Goal: Task Accomplishment & Management: Use online tool/utility

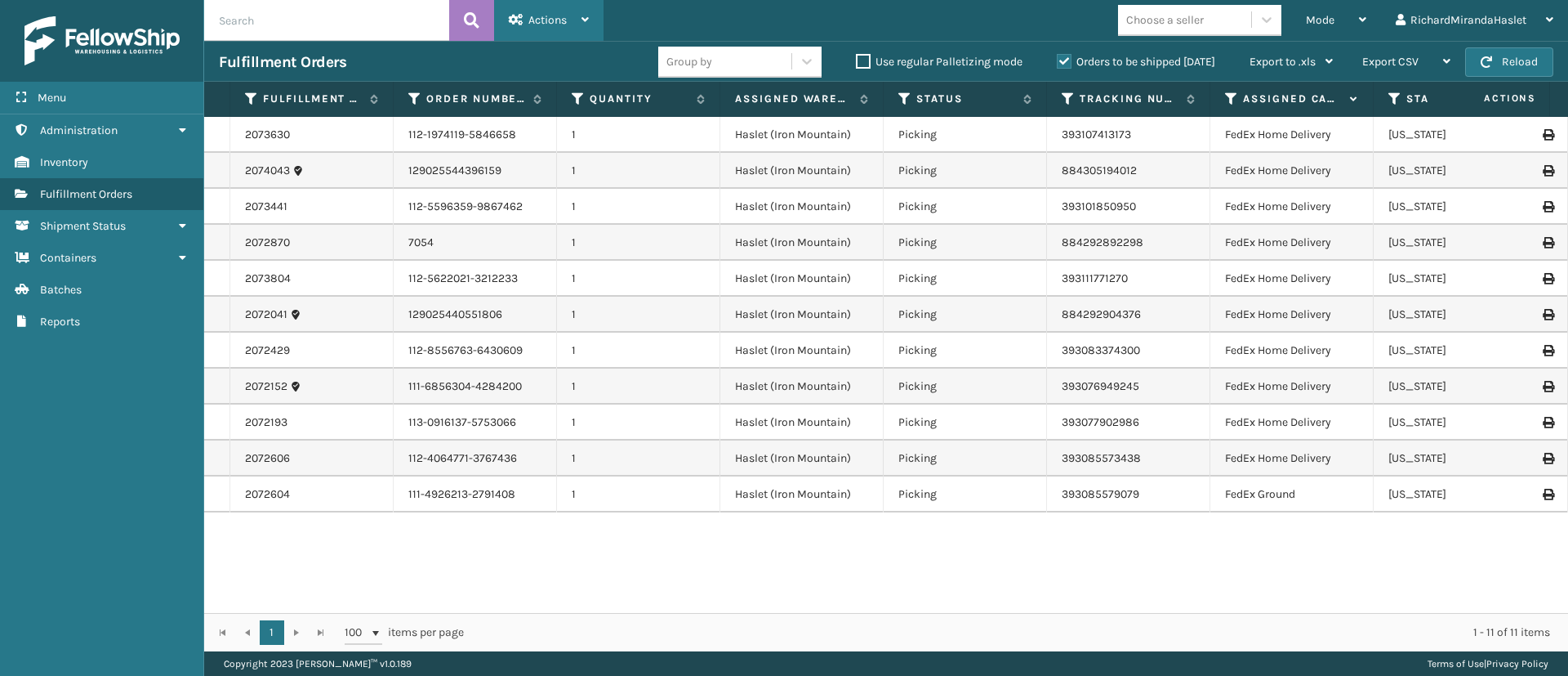
click at [588, 15] on icon at bounding box center [585, 19] width 7 height 11
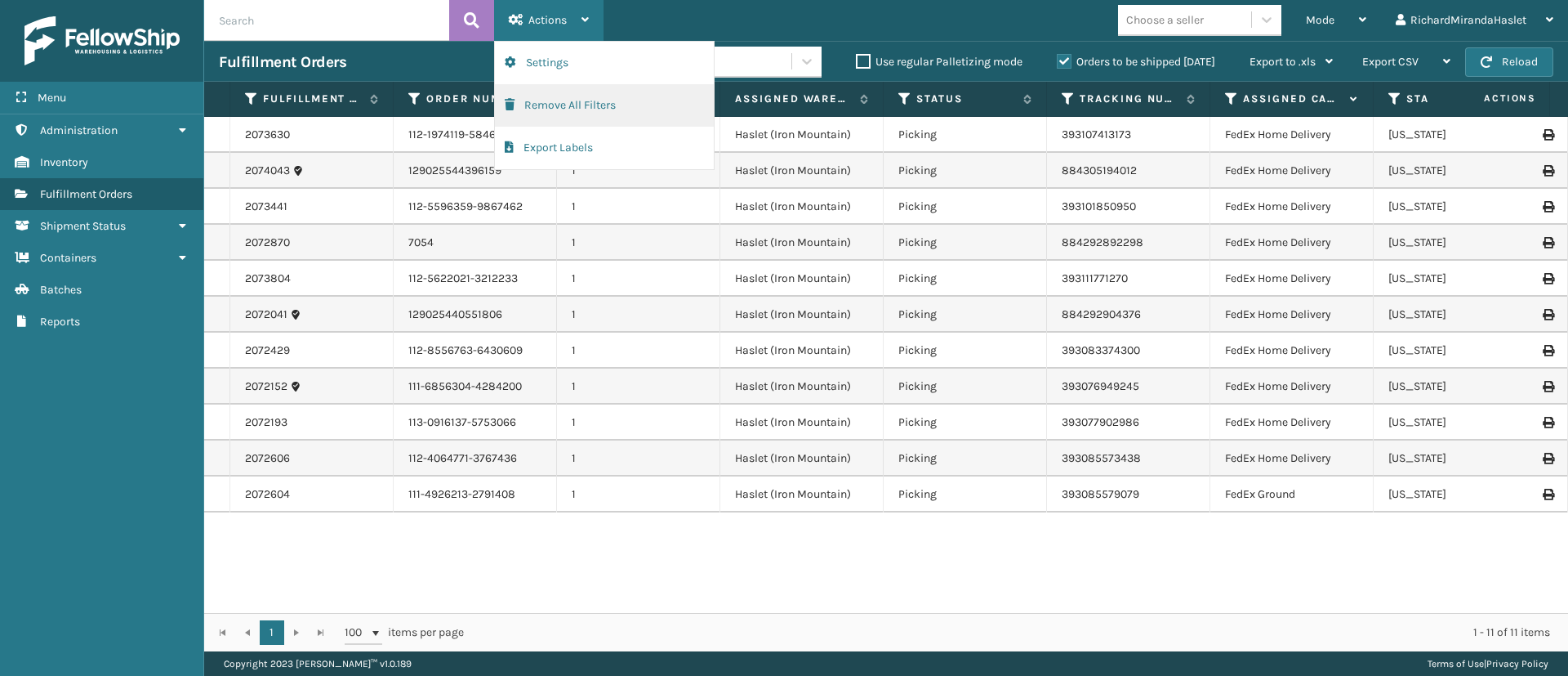
click at [567, 102] on button "Remove All Filters" at bounding box center [604, 106] width 218 height 43
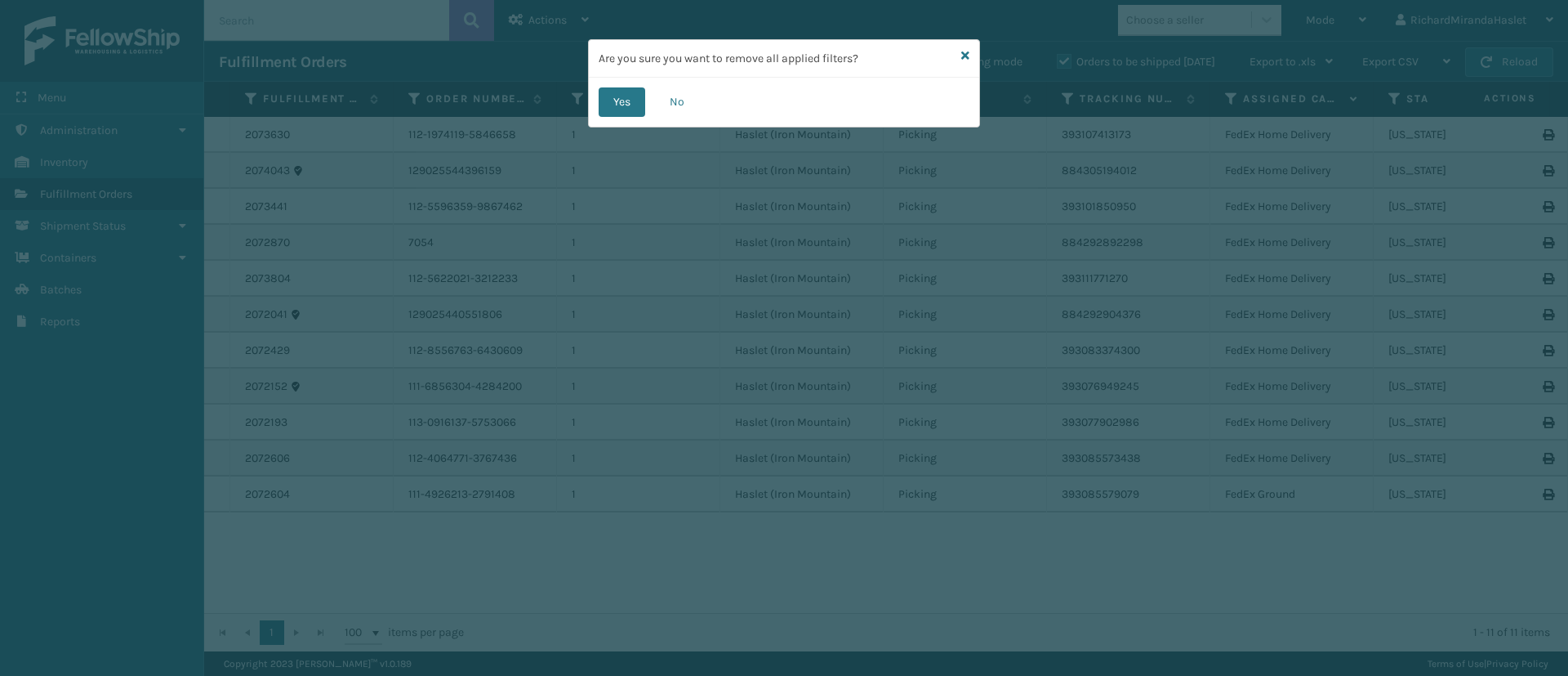
click at [959, 52] on div "Are you sure you want to remove all applied filters?" at bounding box center [784, 58] width 391 height 38
click at [968, 59] on icon at bounding box center [964, 56] width 8 height 11
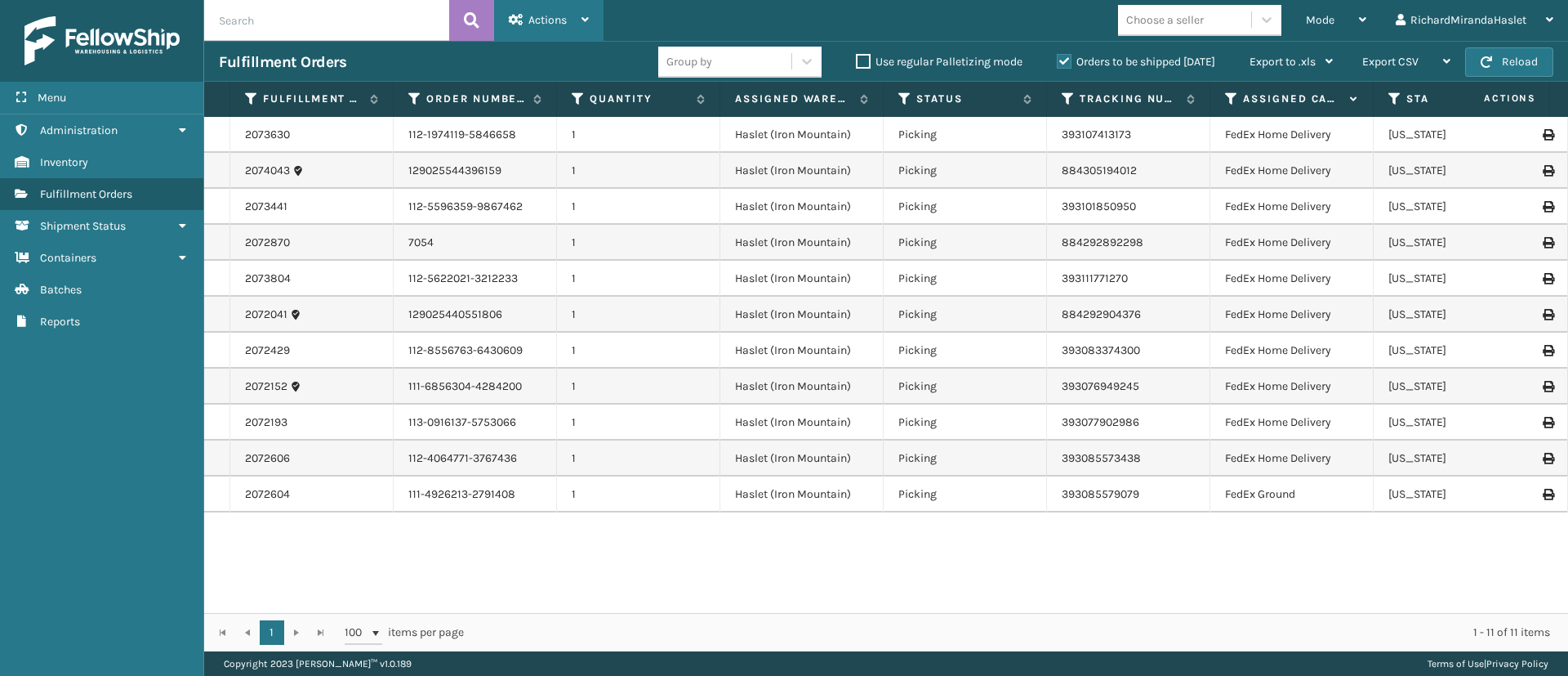
click at [585, 26] on div "Actions" at bounding box center [549, 20] width 80 height 41
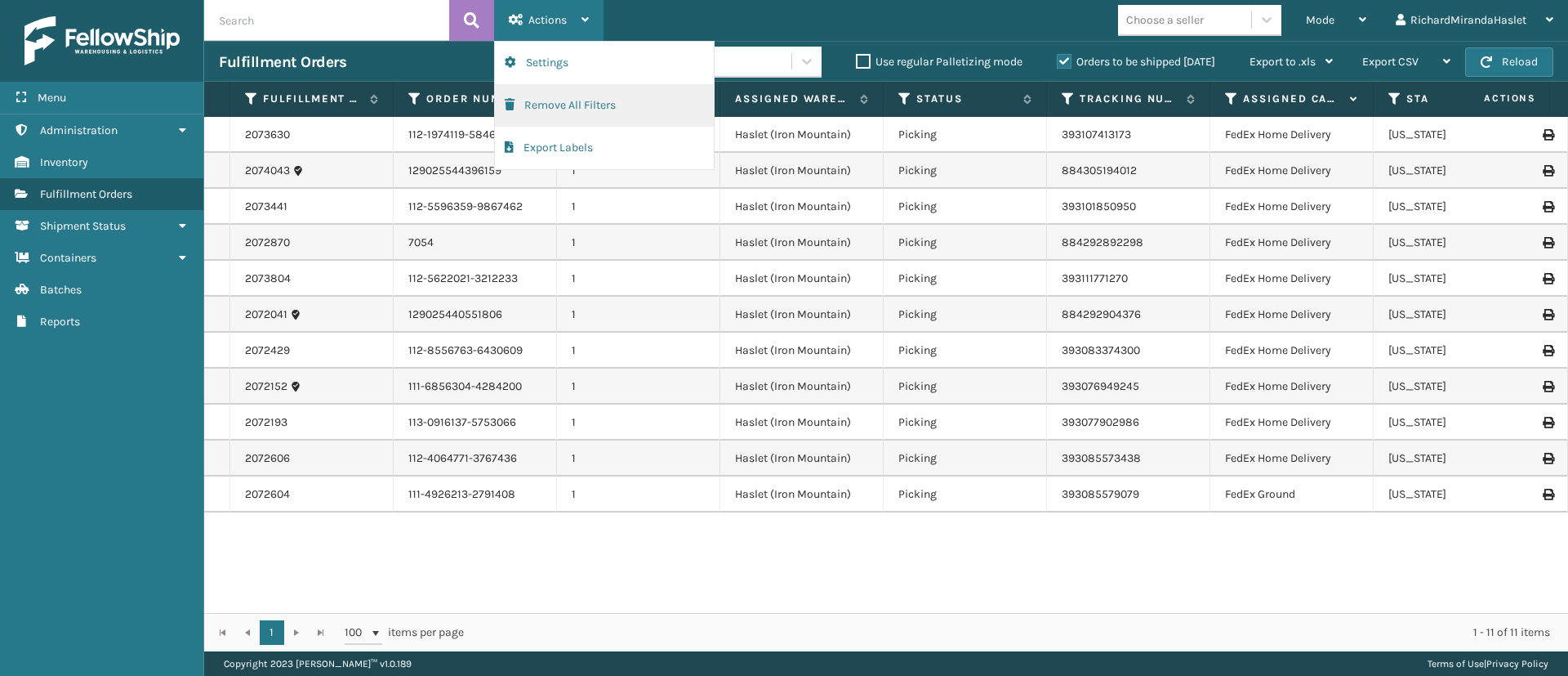
click at [599, 106] on button "Remove All Filters" at bounding box center [604, 106] width 218 height 43
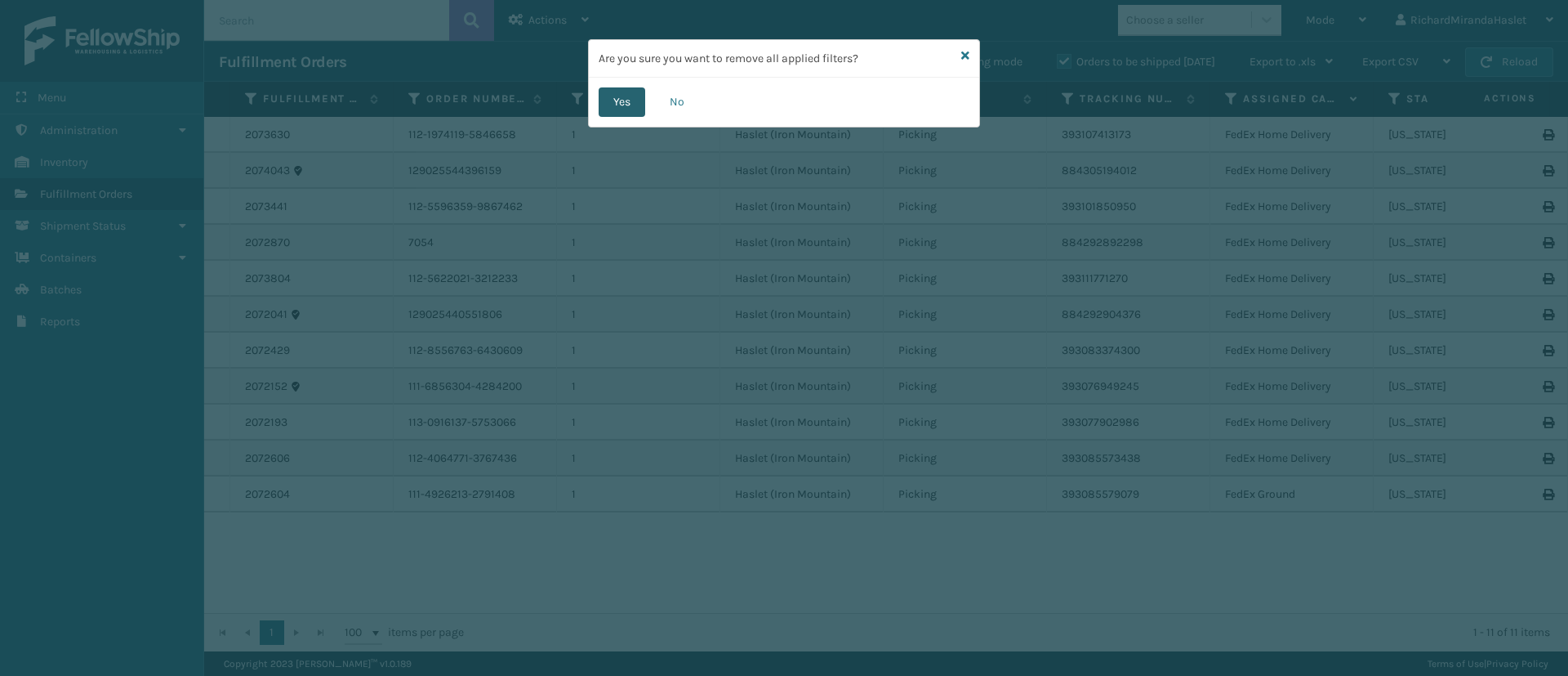
click at [628, 93] on button "Yes" at bounding box center [622, 102] width 46 height 30
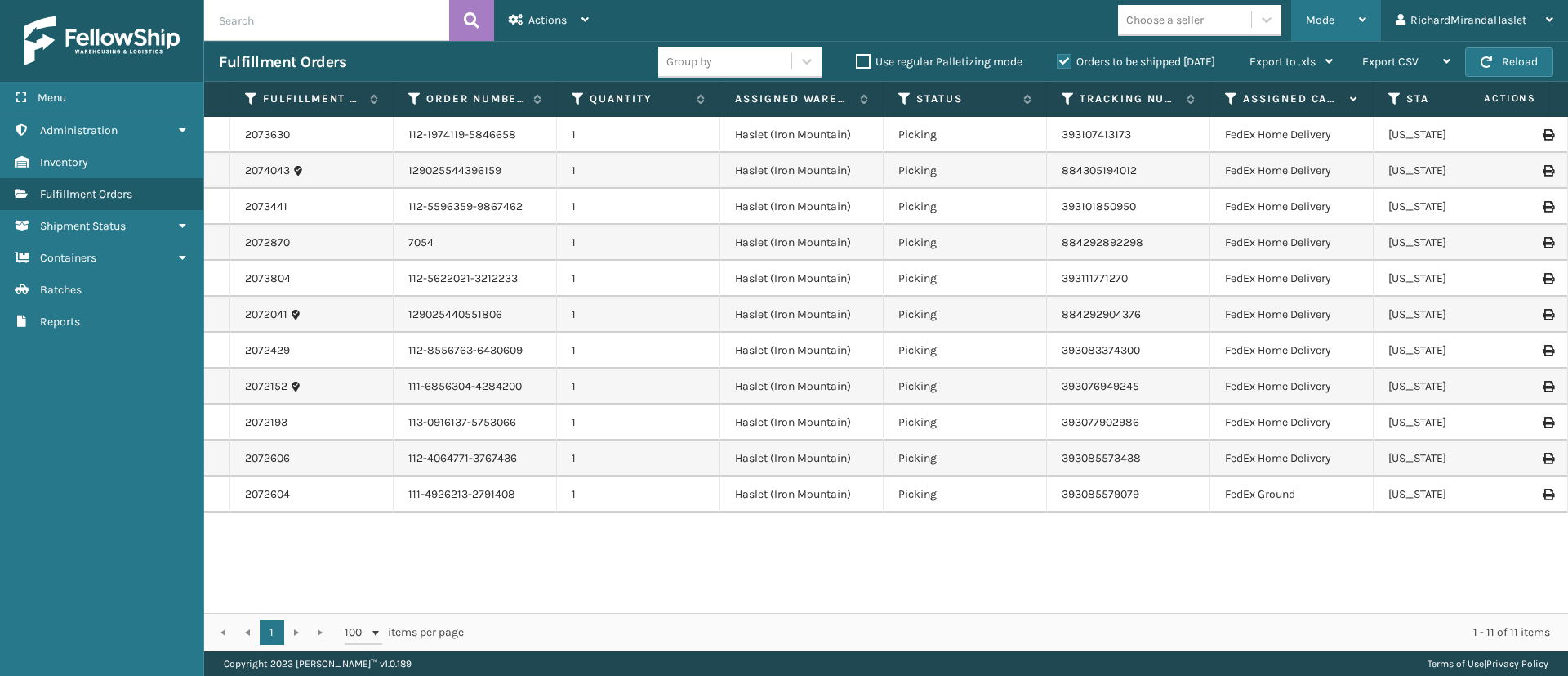
click at [1359, 22] on icon at bounding box center [1363, 19] width 7 height 11
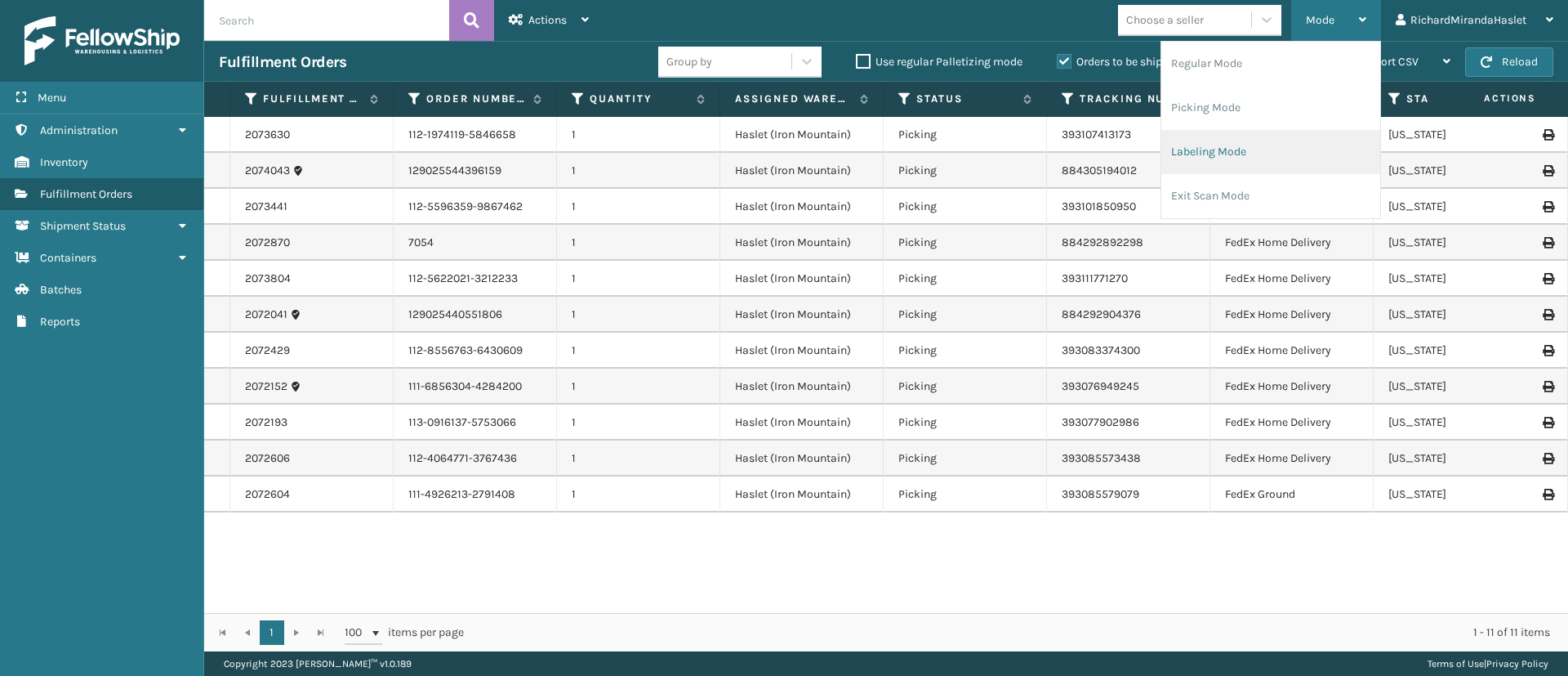
click at [1295, 142] on li "Labeling Mode" at bounding box center [1270, 152] width 218 height 44
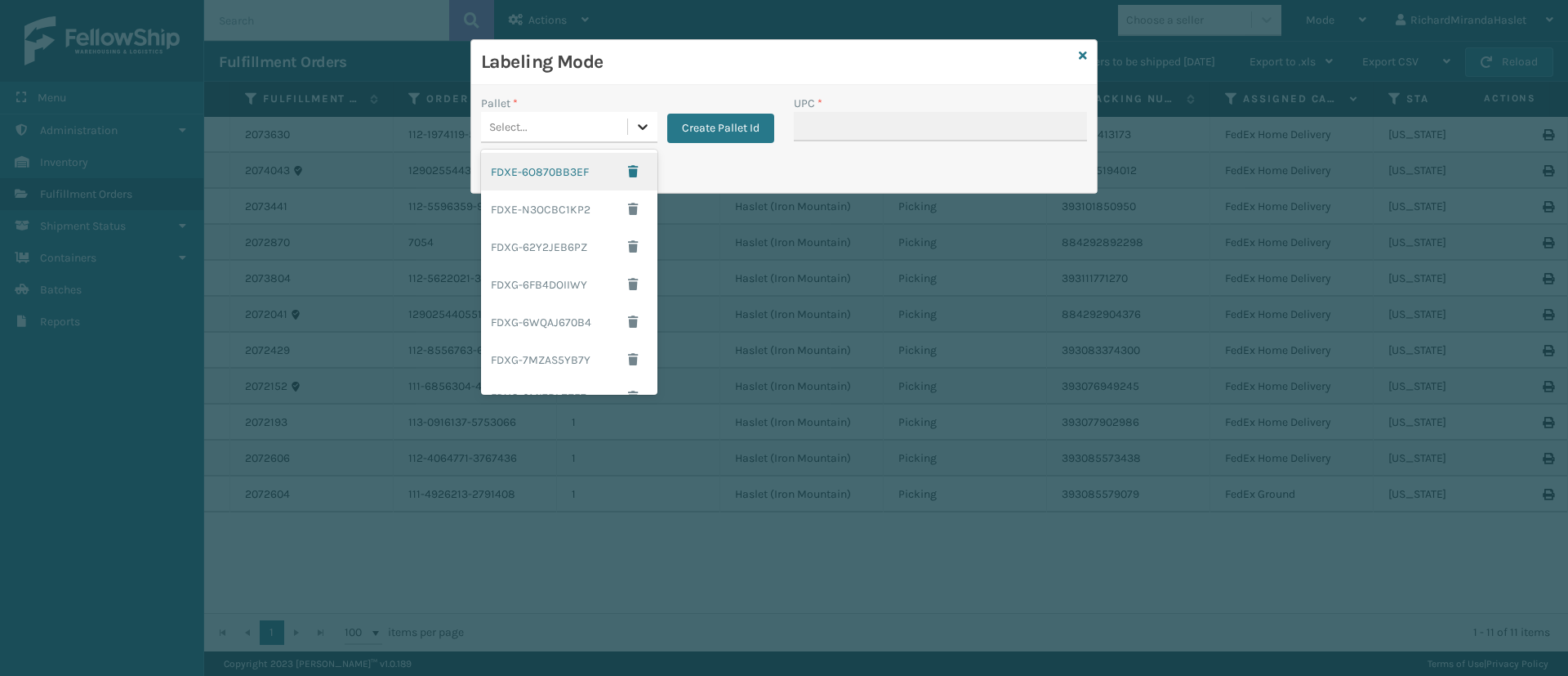
click at [646, 122] on icon at bounding box center [642, 127] width 17 height 17
click at [592, 194] on div "FDXE-N3OCBC1KP2" at bounding box center [569, 209] width 177 height 38
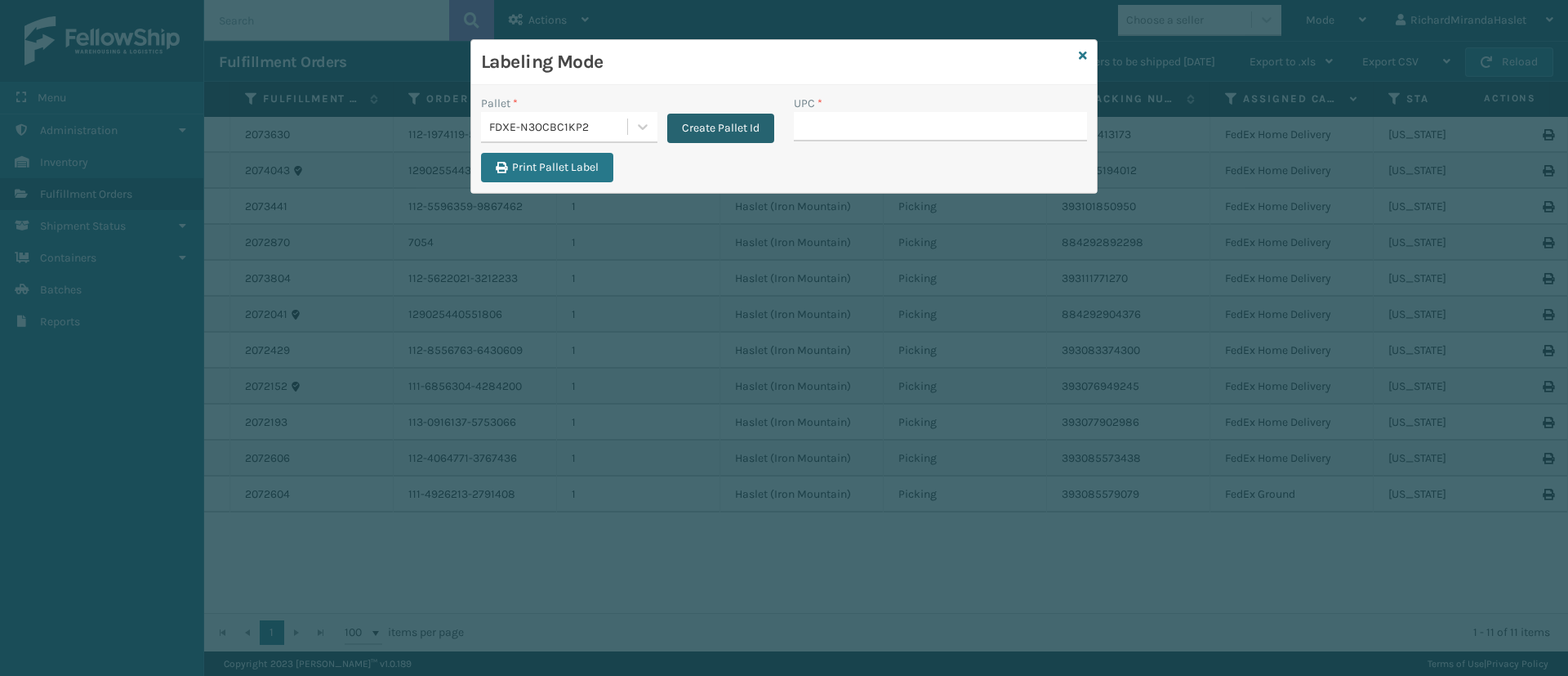
click at [733, 130] on button "Create Pallet Id" at bounding box center [721, 129] width 107 height 30
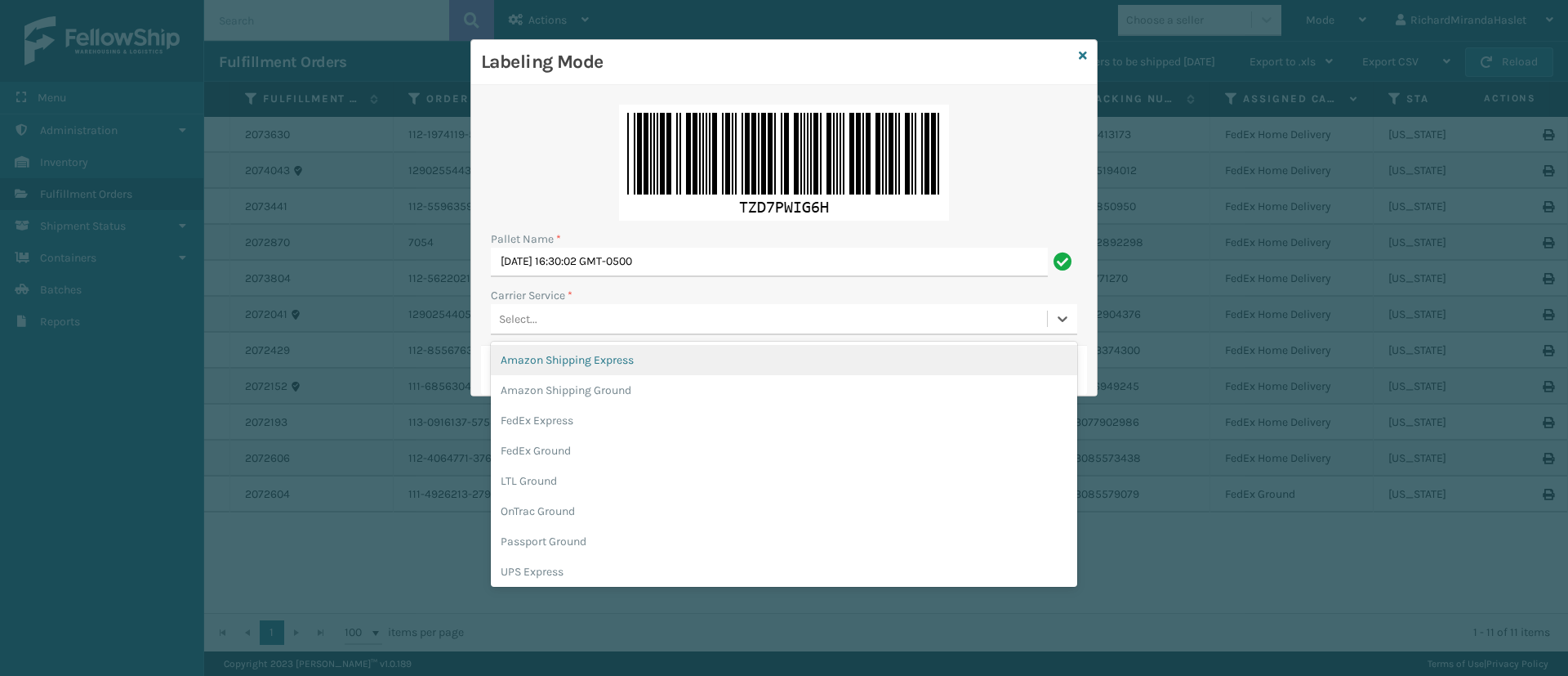
click at [546, 317] on div "Select..." at bounding box center [768, 319] width 556 height 27
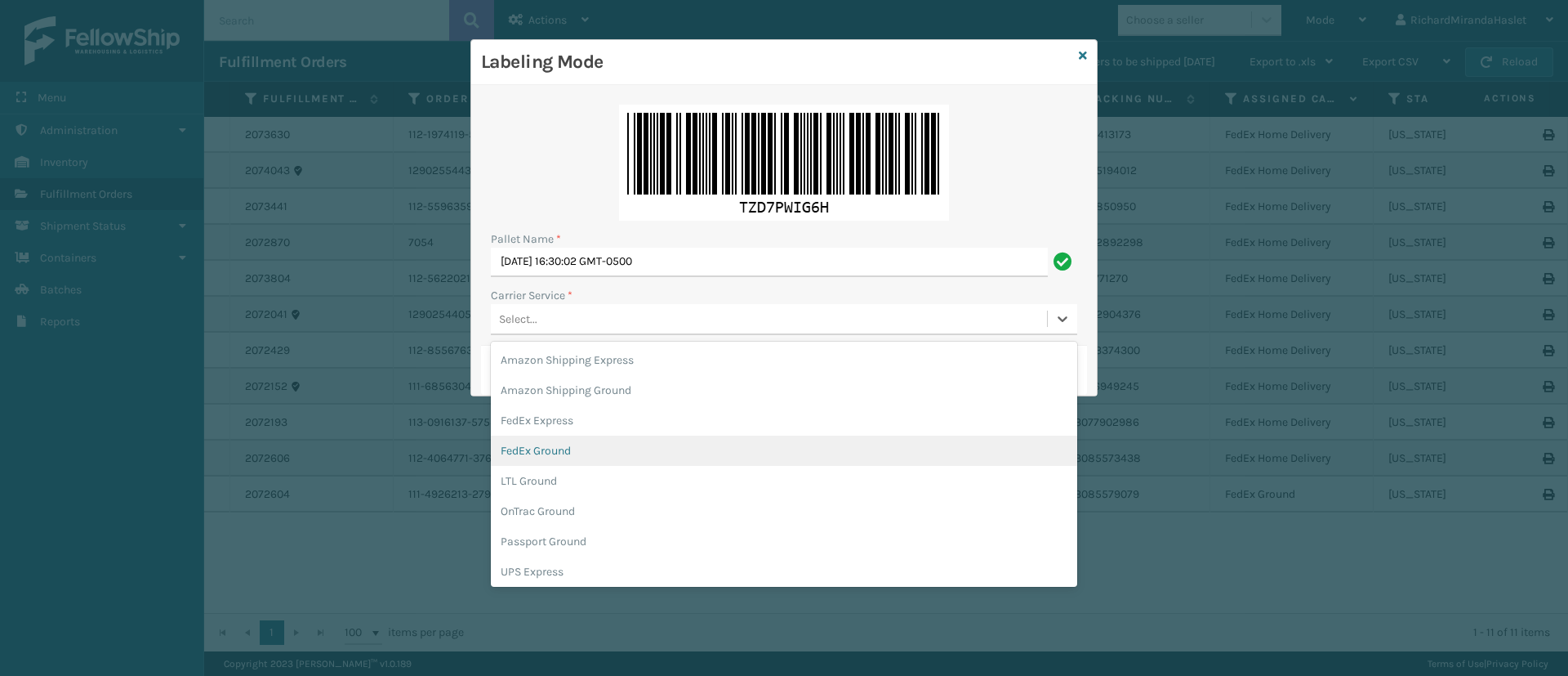
click at [569, 448] on div "FedEx Ground" at bounding box center [783, 450] width 586 height 31
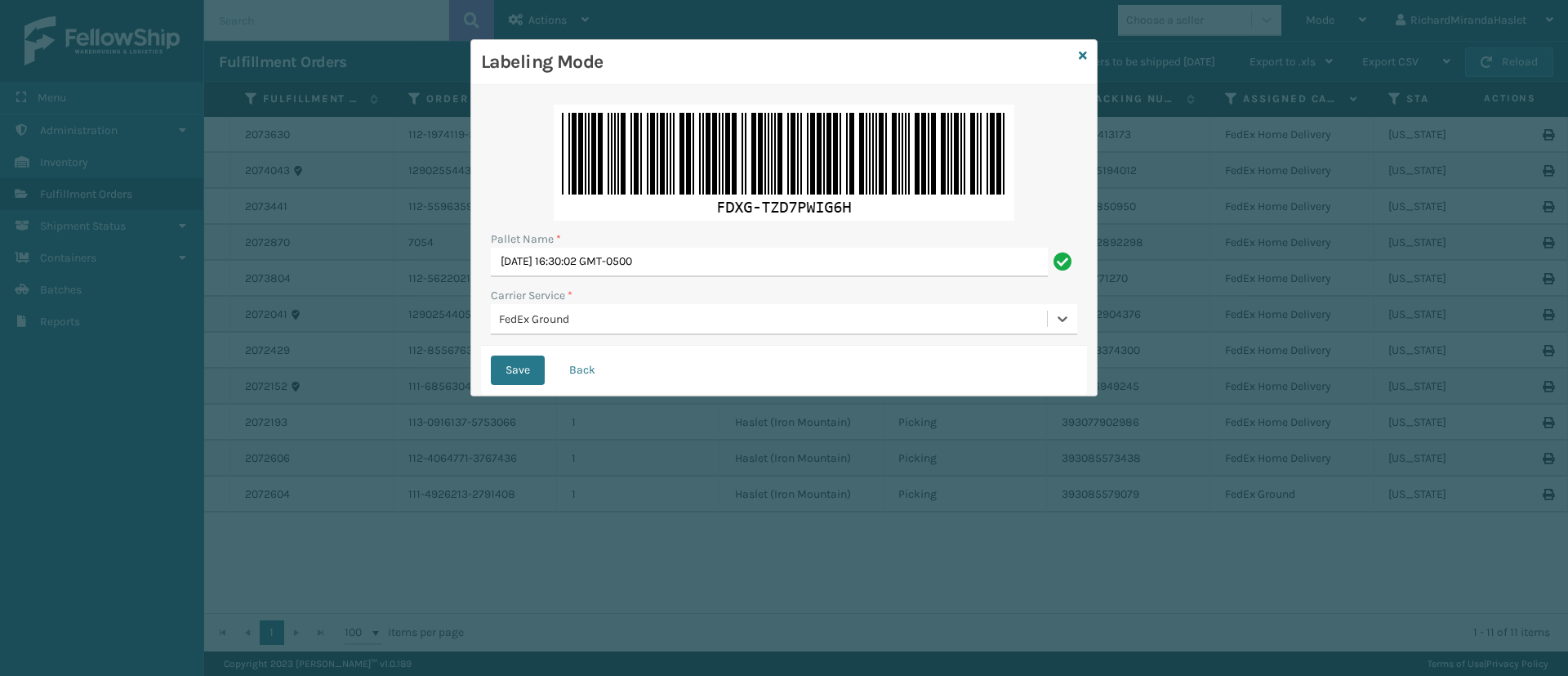
drag, startPoint x: 569, startPoint y: 448, endPoint x: 522, endPoint y: 407, distance: 62.4
click at [522, 407] on div "Labeling Mode Pallet Name * [DATE] 16:30:02 GMT-0500 Carrier Service * option F…" at bounding box center [784, 338] width 1568 height 676
click at [519, 357] on button "Save" at bounding box center [517, 370] width 54 height 30
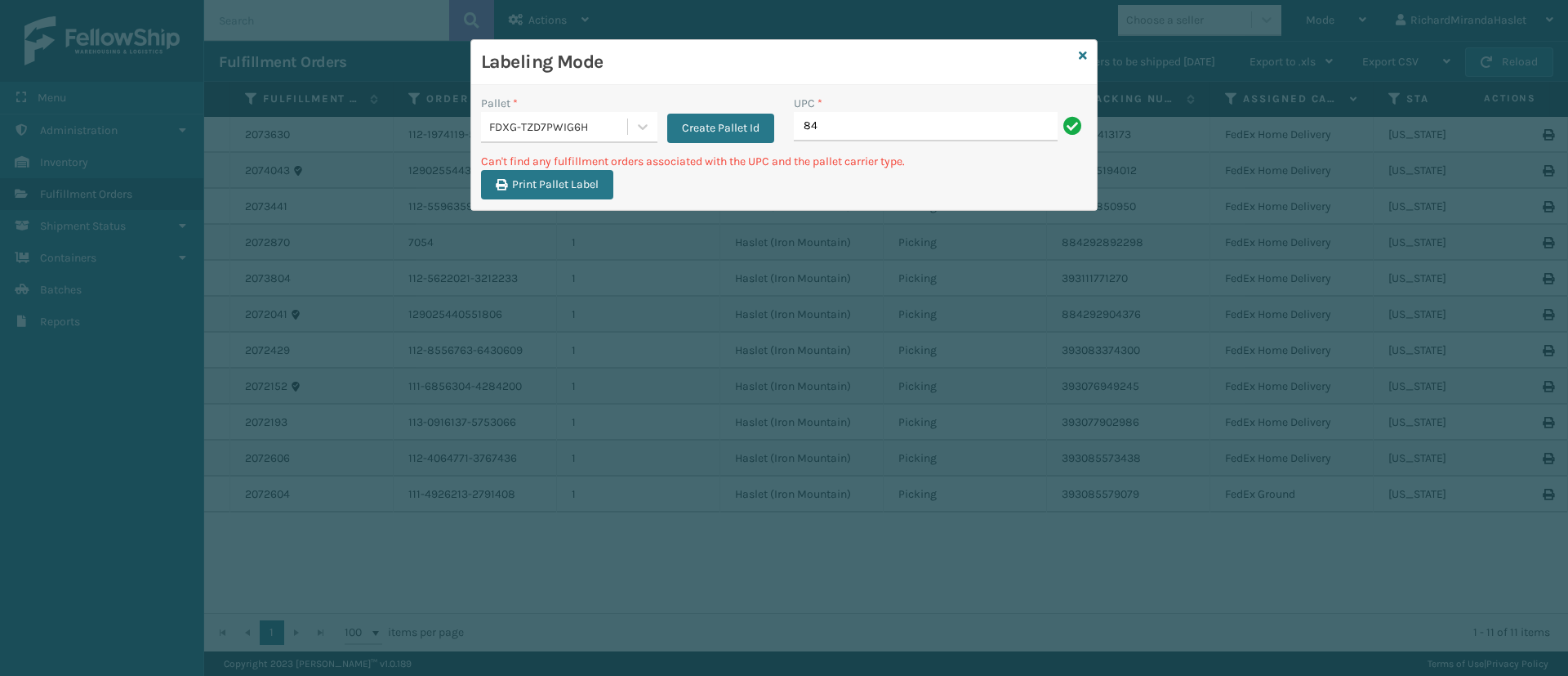
type input "8"
click at [870, 117] on input "Mil-Hk612-6" at bounding box center [925, 127] width 264 height 30
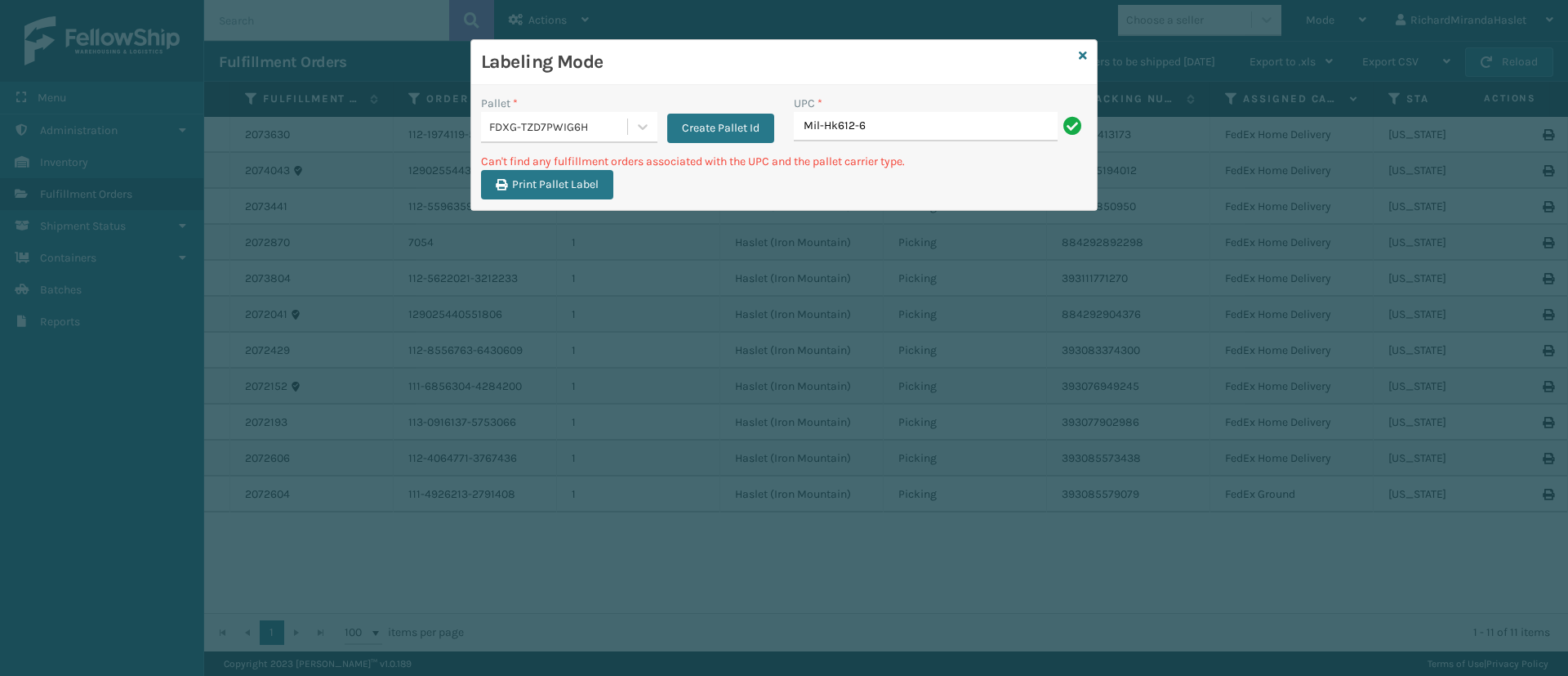
click at [936, 119] on input "Mil-Hk612-6" at bounding box center [925, 127] width 264 height 30
type input "Mil-Hk612-6"
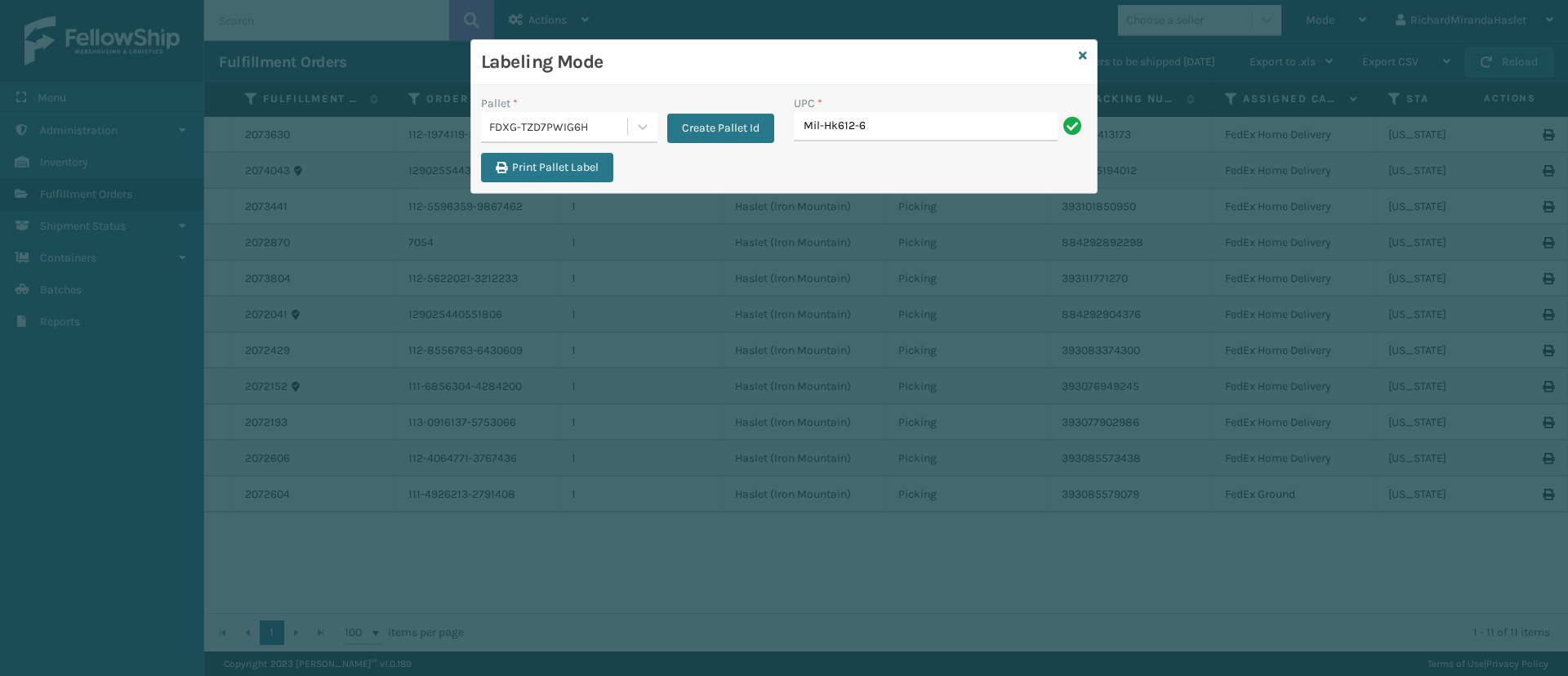
type input "Mil-Hk612-6"
drag, startPoint x: 918, startPoint y: 126, endPoint x: 1084, endPoint y: 56, distance: 180.2
click at [1084, 56] on div "Labeling Mode Pallet * FDXG-TZD7PWIG6H Create Pallet Id UPC * Print Pallet Label" at bounding box center [783, 116] width 627 height 155
click at [1084, 56] on icon at bounding box center [1082, 56] width 8 height 11
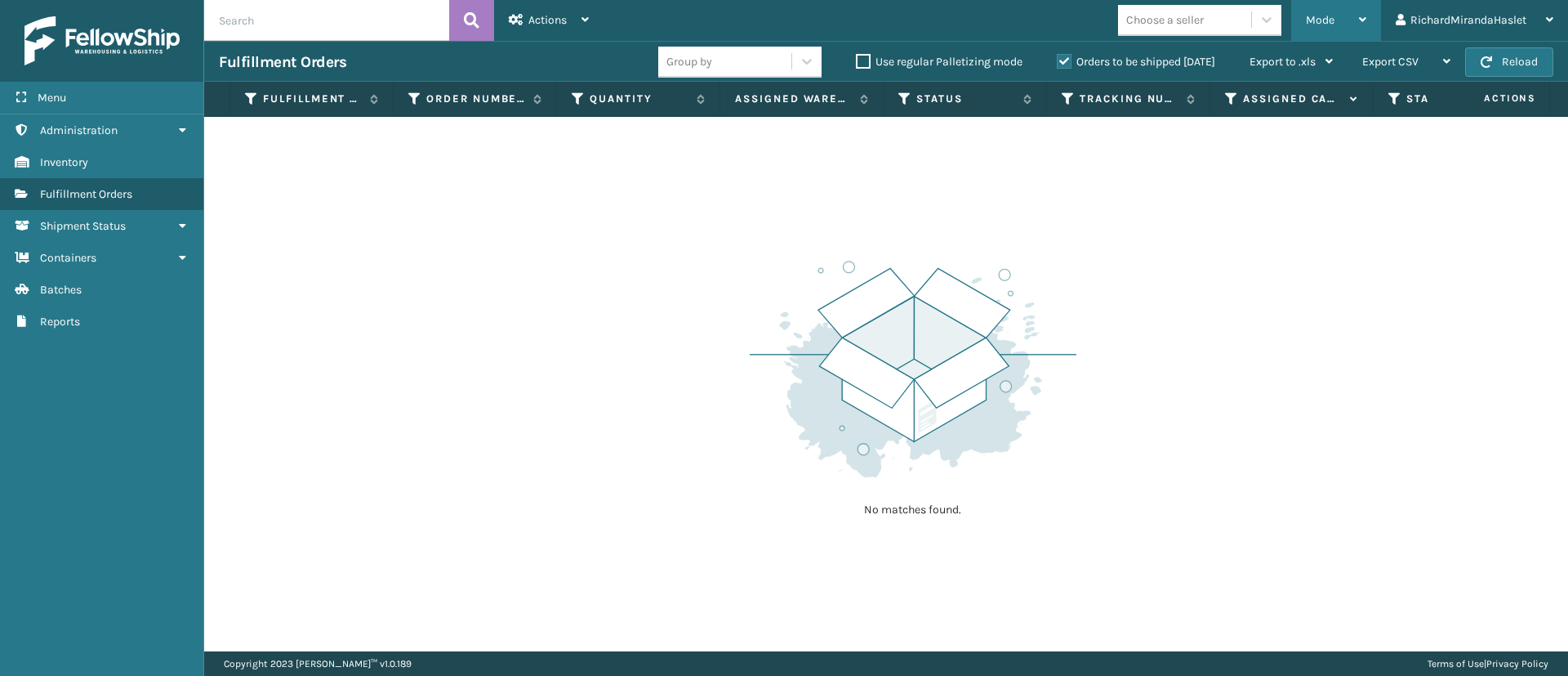
click at [1370, 9] on div "Mode Regular Mode Picking Mode Labeling Mode Exit Scan Mode" at bounding box center [1336, 20] width 90 height 41
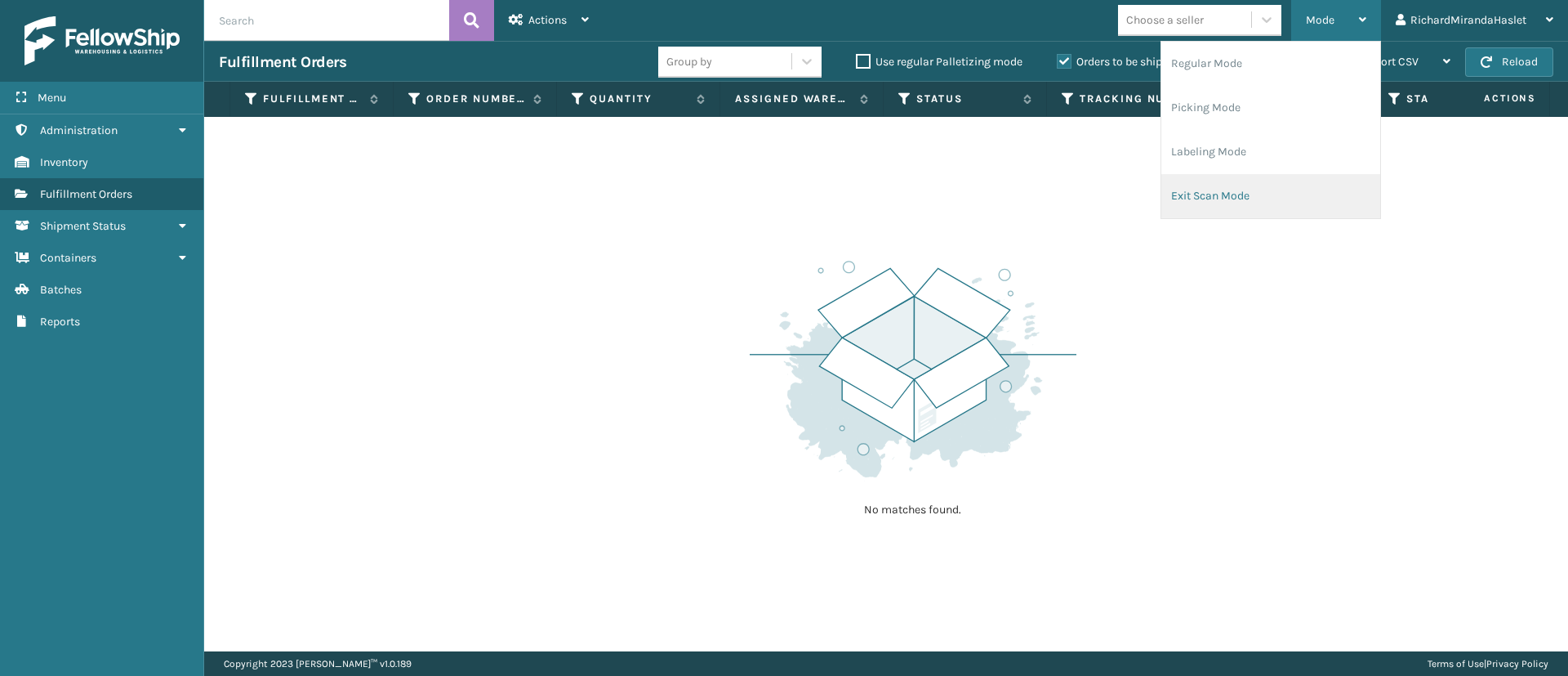
click at [1299, 185] on li "Exit Scan Mode" at bounding box center [1270, 196] width 218 height 44
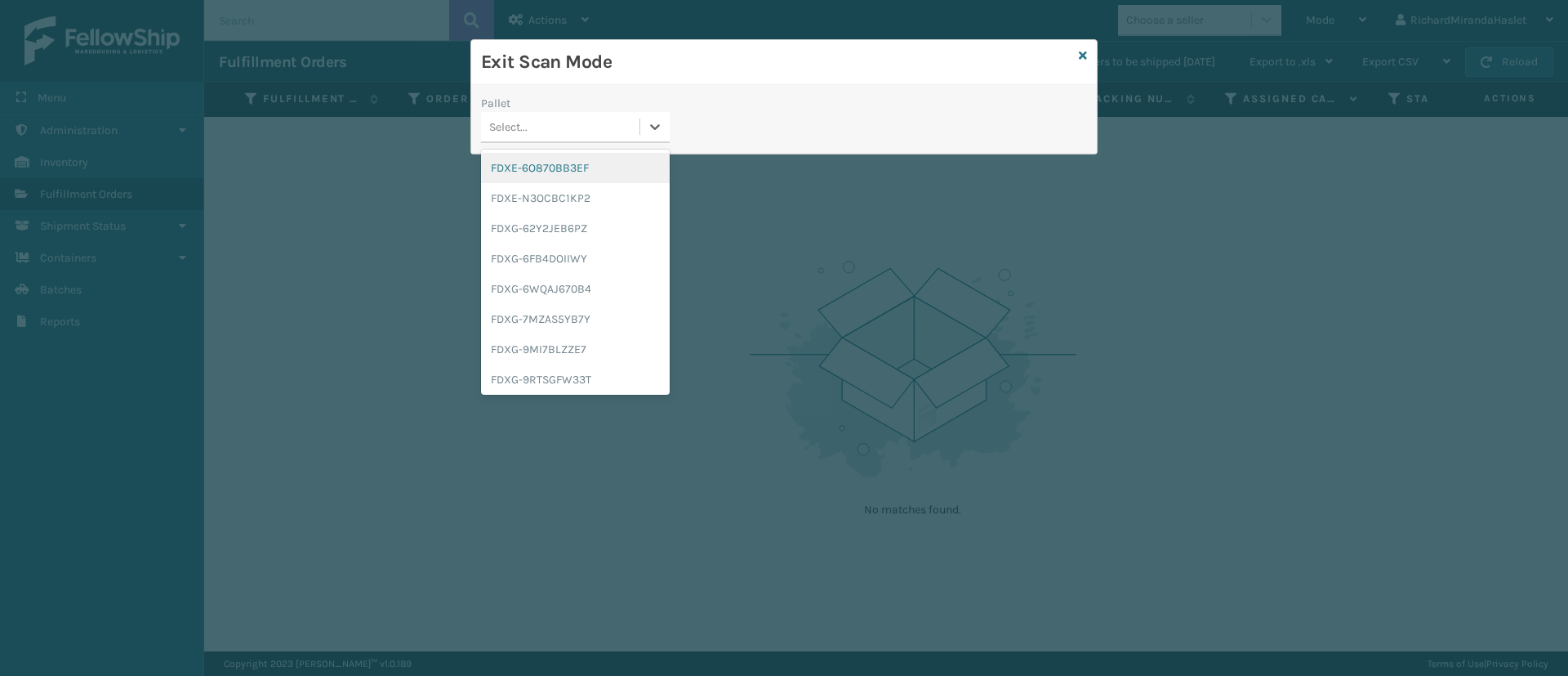
click at [615, 121] on div "Select..." at bounding box center [560, 127] width 158 height 27
type input "FDXG-TZD7PWIG6H"
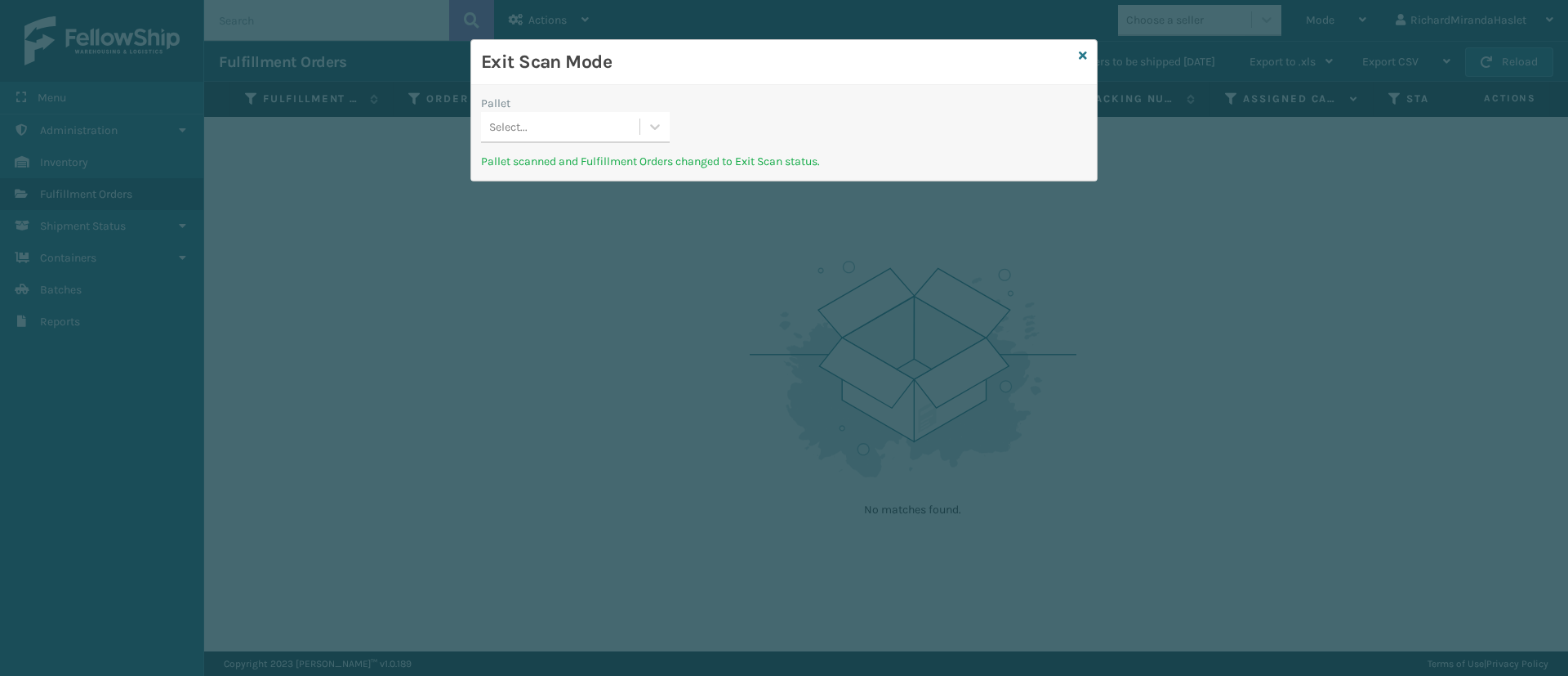
click at [1088, 54] on div "Exit Scan Mode" at bounding box center [784, 62] width 626 height 45
click at [1089, 53] on div "Exit Scan Mode" at bounding box center [784, 62] width 626 height 45
click at [1084, 50] on icon at bounding box center [1082, 56] width 8 height 11
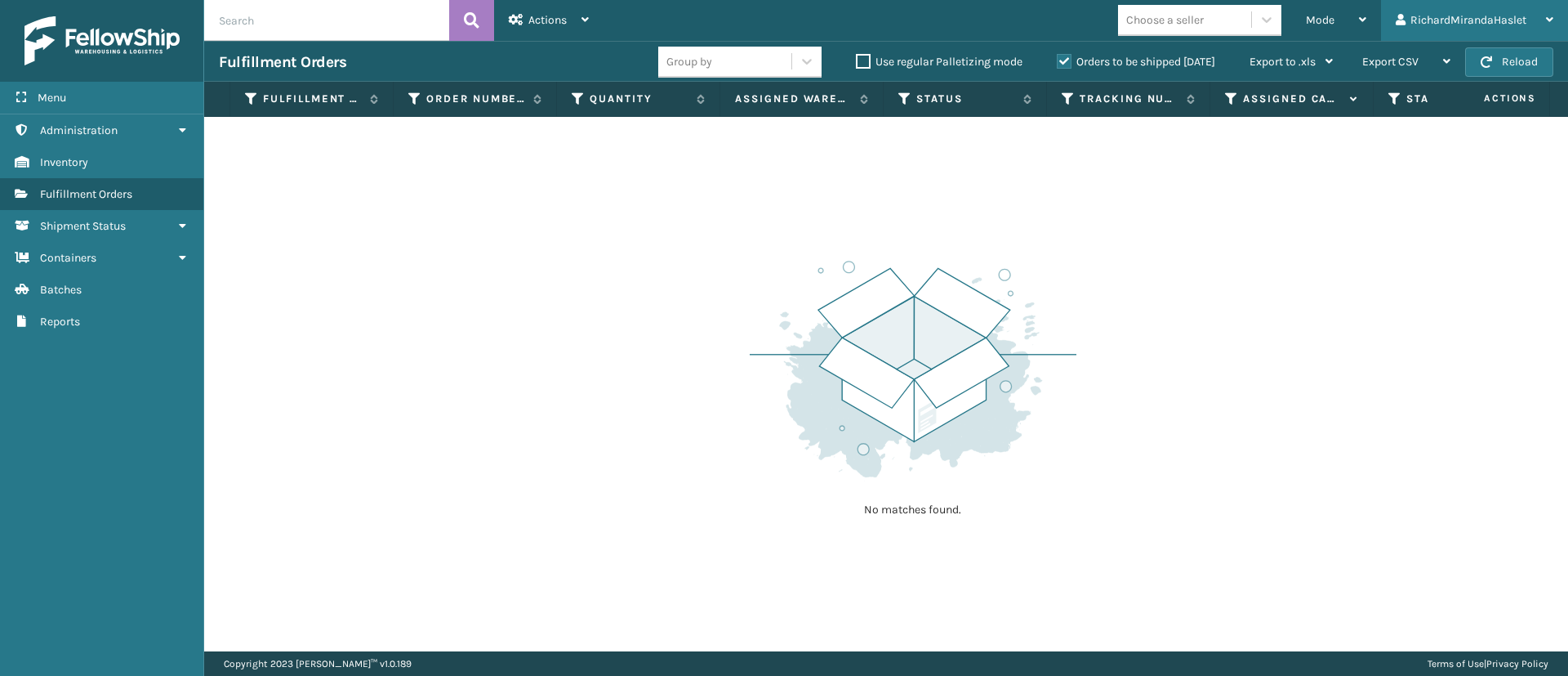
click at [1491, 31] on div "RichardMirandaHaslet" at bounding box center [1475, 20] width 157 height 41
click at [1418, 71] on li "Log Out" at bounding box center [1457, 64] width 218 height 44
